Goal: Task Accomplishment & Management: Complete application form

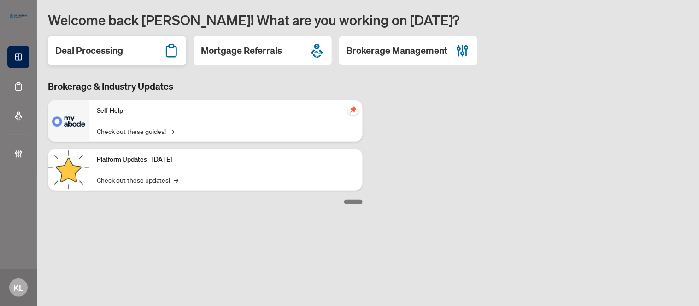
click at [104, 56] on h2 "Deal Processing" at bounding box center [89, 50] width 68 height 13
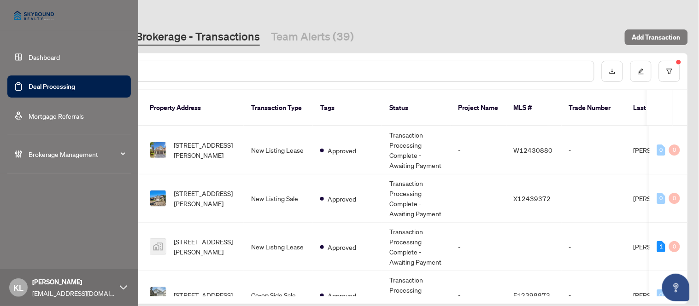
click at [29, 54] on link "Dashboard" at bounding box center [44, 57] width 31 height 8
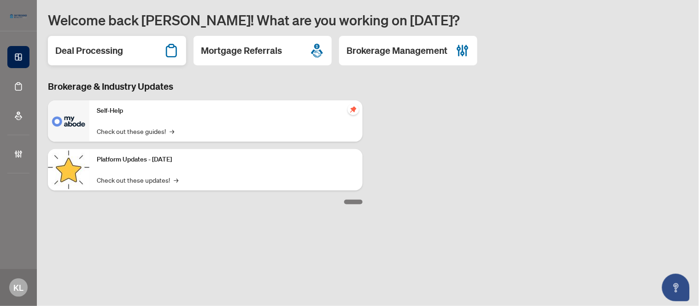
click at [94, 57] on h2 "Deal Processing" at bounding box center [89, 50] width 68 height 13
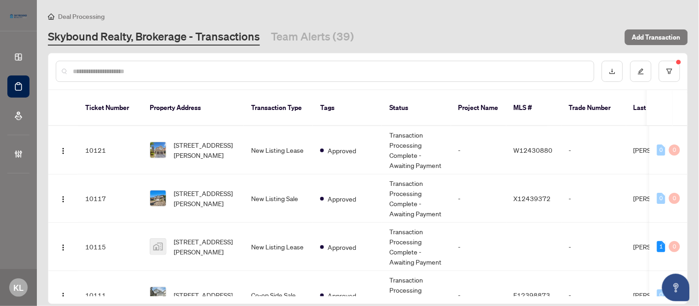
click at [213, 68] on input "text" at bounding box center [330, 71] width 514 height 10
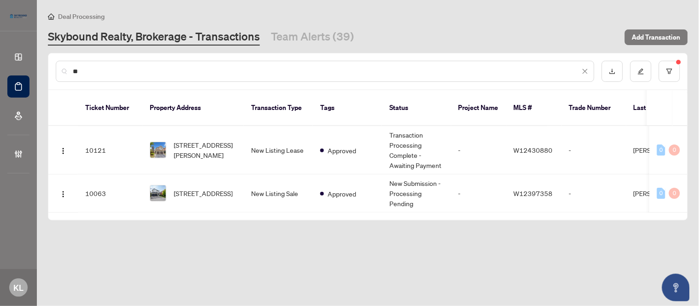
type input "*"
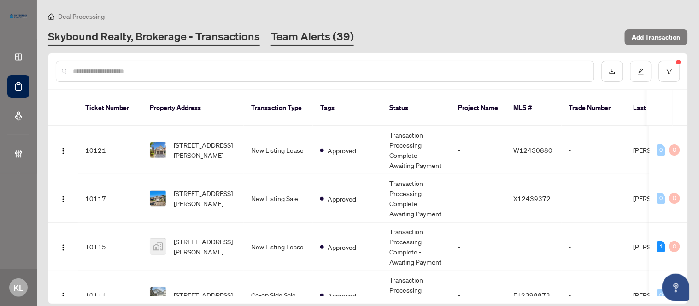
click at [298, 40] on link "Team Alerts (39)" at bounding box center [312, 37] width 83 height 17
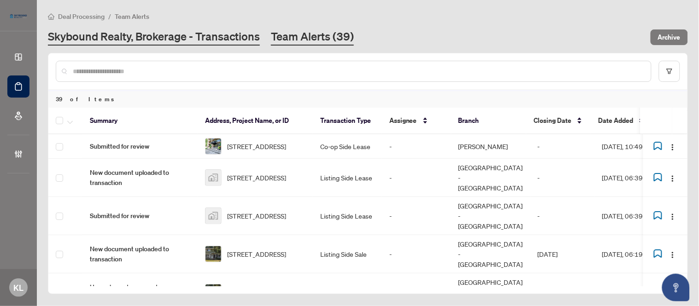
click at [141, 34] on link "Skybound Realty, Brokerage - Transactions" at bounding box center [154, 37] width 212 height 17
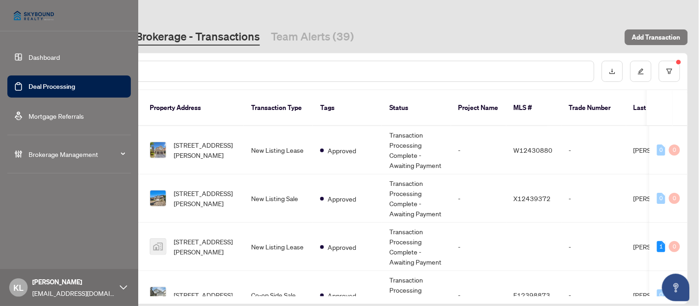
click at [41, 57] on link "Dashboard" at bounding box center [44, 57] width 31 height 8
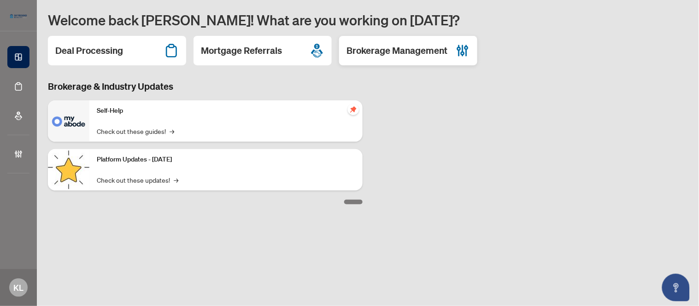
click at [369, 53] on h2 "Brokerage Management" at bounding box center [396, 50] width 101 height 13
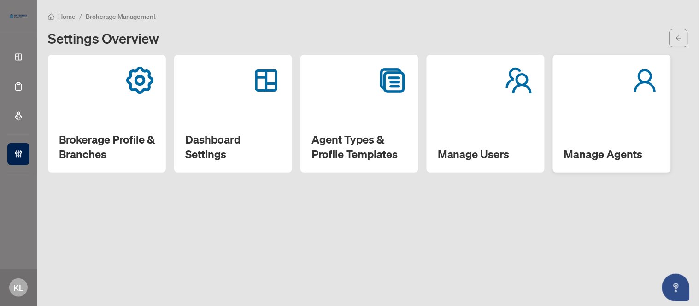
click at [583, 155] on h2 "Manage Agents" at bounding box center [612, 154] width 96 height 15
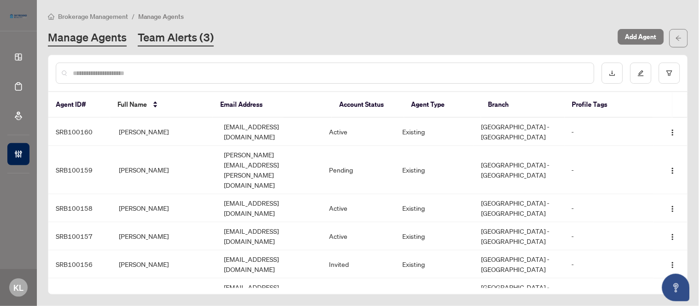
click at [185, 40] on link "Team Alerts (3)" at bounding box center [176, 38] width 76 height 17
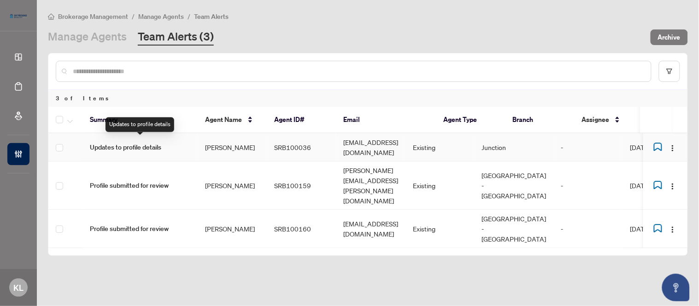
click at [152, 142] on span "Updates to profile details" at bounding box center [140, 147] width 100 height 10
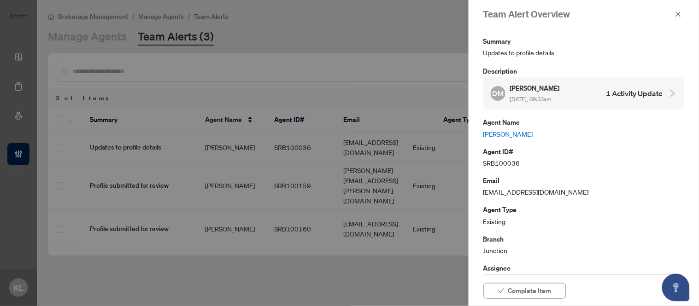
click at [621, 91] on h4 "1 Activity Update" at bounding box center [634, 93] width 57 height 11
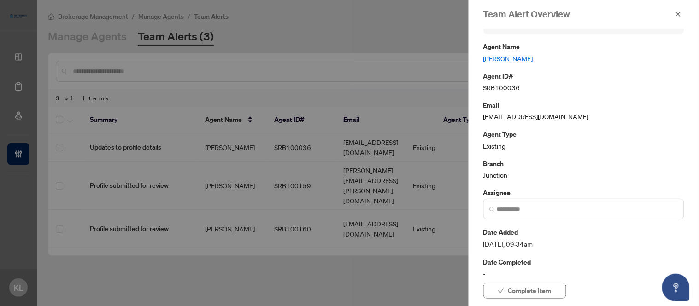
scroll to position [172, 0]
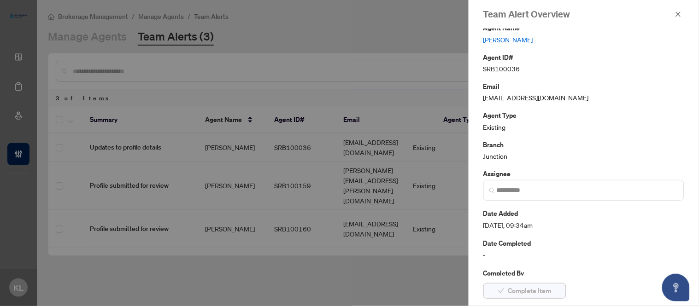
click at [531, 287] on span "Complete Item" at bounding box center [529, 291] width 43 height 15
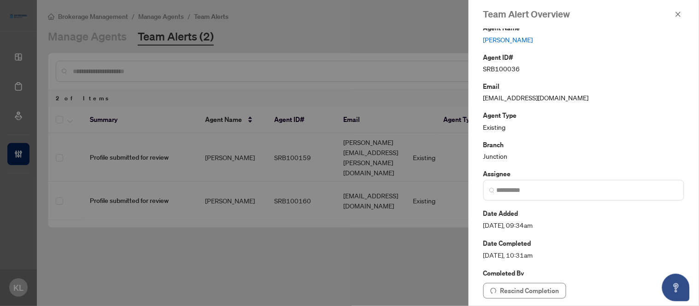
click at [152, 150] on div at bounding box center [349, 153] width 699 height 306
click at [679, 15] on icon "close" at bounding box center [678, 14] width 5 height 5
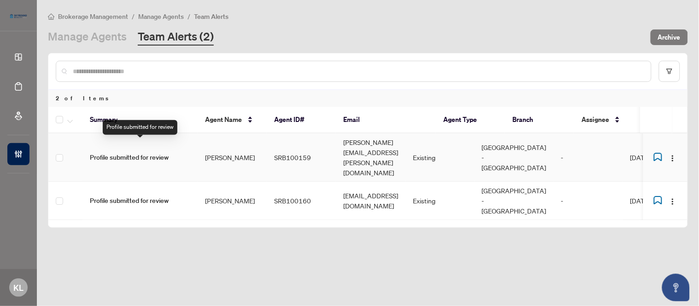
click at [139, 152] on span "Profile submitted for review" at bounding box center [140, 157] width 100 height 10
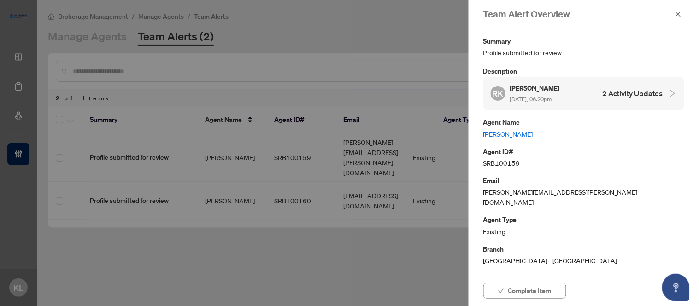
click at [653, 88] on h4 "2 Activity Updates" at bounding box center [633, 93] width 60 height 11
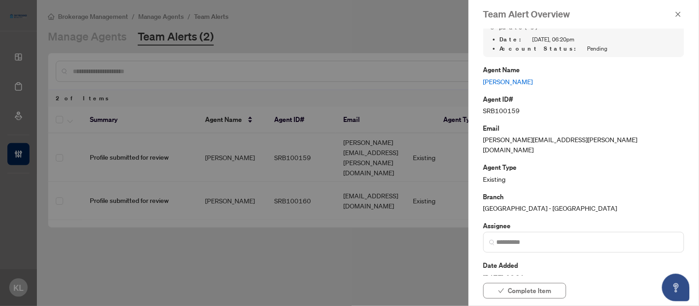
scroll to position [154, 0]
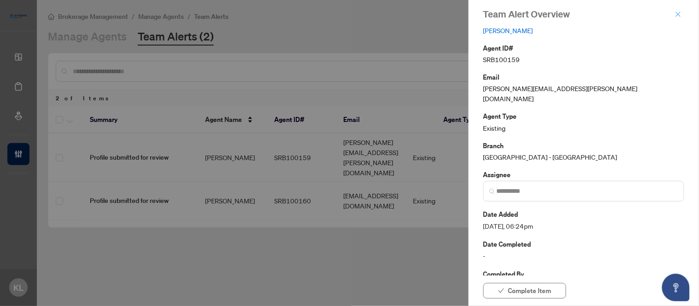
click at [675, 14] on icon "close" at bounding box center [678, 14] width 6 height 6
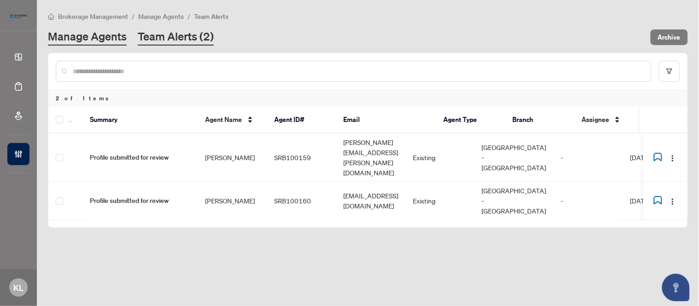
click at [84, 34] on link "Manage Agents" at bounding box center [87, 37] width 79 height 17
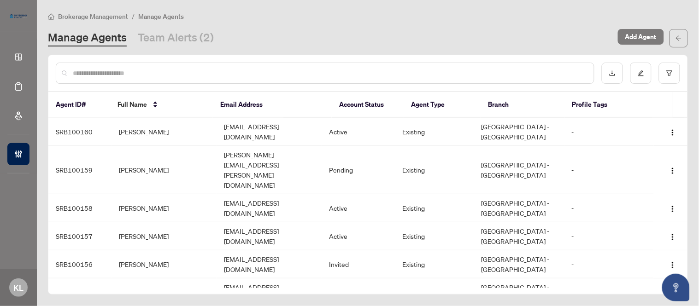
click at [101, 76] on input "text" at bounding box center [330, 73] width 514 height 10
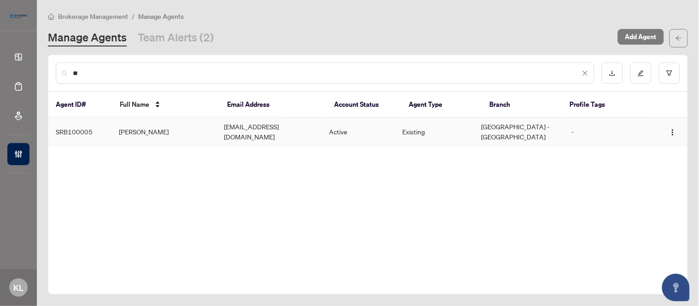
type input "**"
click at [130, 128] on td "[PERSON_NAME]" at bounding box center [163, 132] width 105 height 28
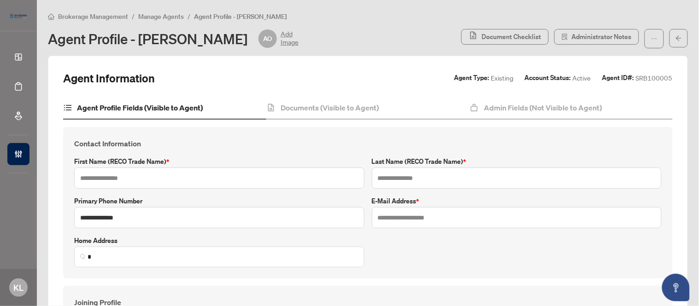
type input "****"
type input "*****"
type input "**********"
type input "*******"
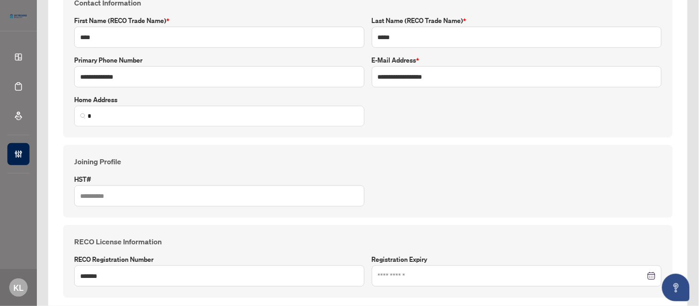
scroll to position [3, 0]
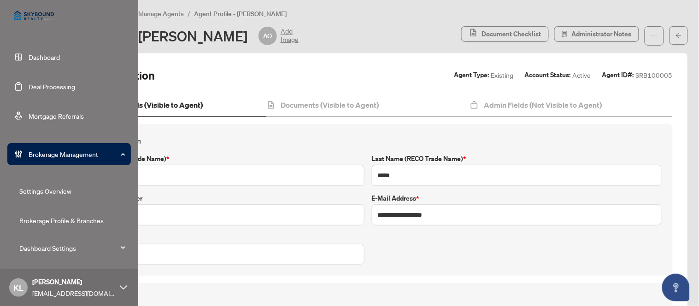
click at [46, 61] on link "Dashboard" at bounding box center [44, 57] width 31 height 8
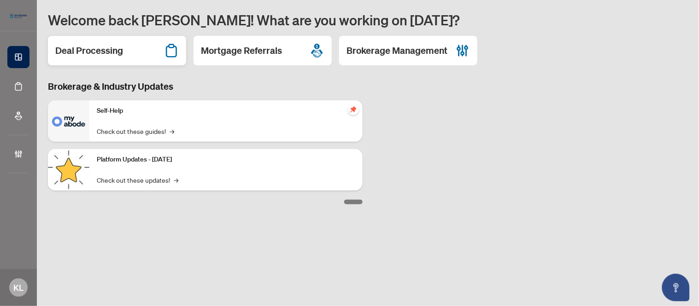
click at [113, 56] on h2 "Deal Processing" at bounding box center [89, 50] width 68 height 13
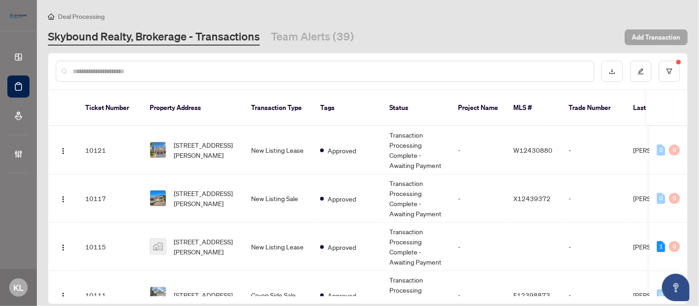
click at [644, 35] on span "Add Transaction" at bounding box center [656, 37] width 48 height 15
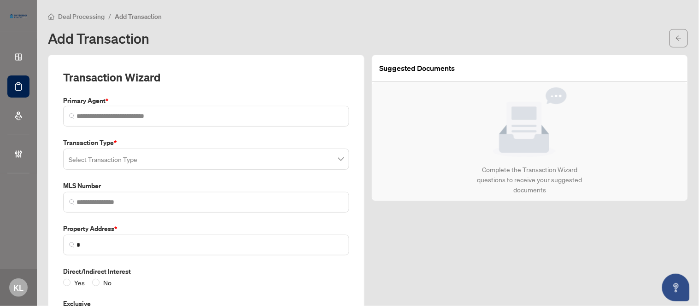
click at [86, 162] on input "search" at bounding box center [202, 161] width 267 height 20
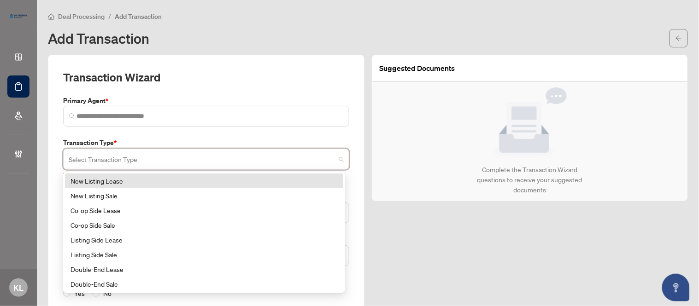
click at [73, 16] on span "Deal Processing" at bounding box center [81, 16] width 47 height 8
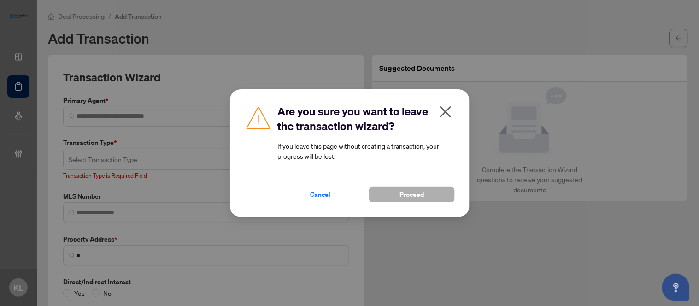
click at [369, 191] on button "Proceed" at bounding box center [412, 195] width 86 height 16
